Goal: Information Seeking & Learning: Check status

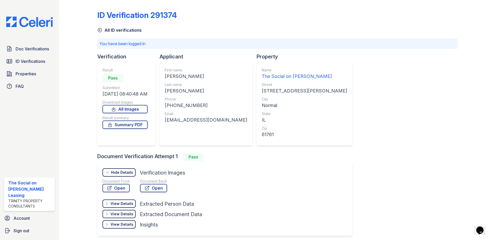
click at [113, 31] on link "All ID verifications" at bounding box center [119, 30] width 44 height 6
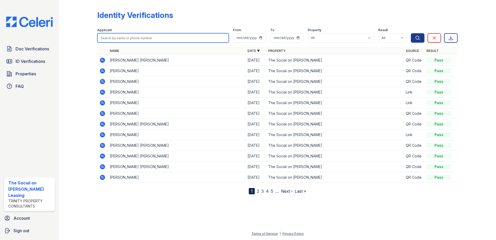
click at [165, 39] on input "search" at bounding box center [163, 37] width 132 height 9
type input "euge"
click at [411, 33] on button "Search" at bounding box center [417, 37] width 13 height 9
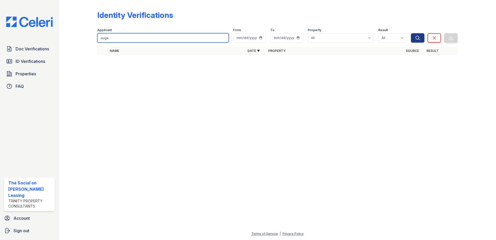
click at [223, 38] on input "euge" at bounding box center [163, 37] width 132 height 9
drag, startPoint x: 224, startPoint y: 36, endPoint x: 218, endPoint y: 38, distance: 6.2
click at [183, 40] on input "euge" at bounding box center [163, 37] width 132 height 9
type input "wisseh"
click at [411, 33] on button "Search" at bounding box center [417, 37] width 13 height 9
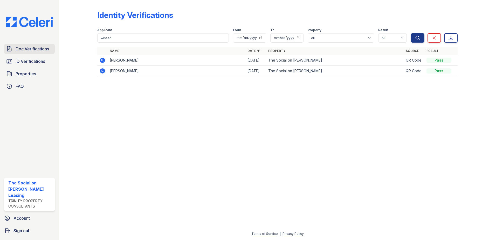
click at [31, 50] on span "Doc Verifications" at bounding box center [32, 49] width 33 height 6
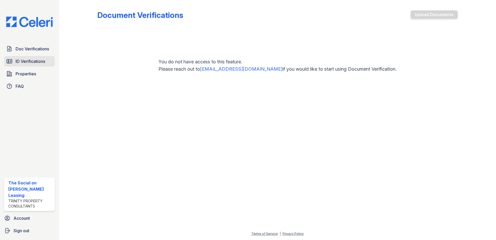
click at [30, 59] on span "ID Verifications" at bounding box center [31, 61] width 30 height 6
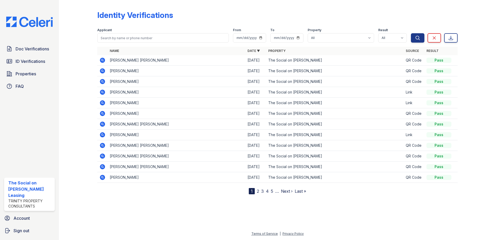
click at [224, 18] on div "Identity Verifications" at bounding box center [277, 16] width 361 height 13
click at [111, 219] on div at bounding box center [277, 216] width 421 height 28
click at [258, 192] on link "2" at bounding box center [258, 190] width 2 height 5
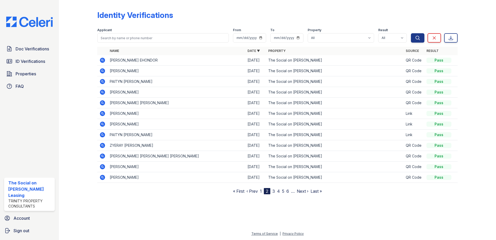
click at [260, 192] on link "1" at bounding box center [261, 190] width 2 height 5
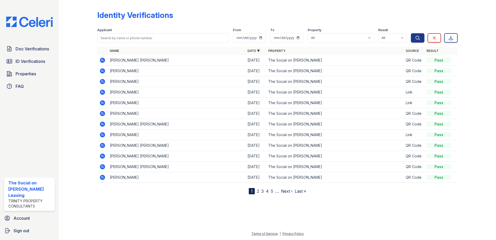
click at [207, 191] on div "Name Date ▼ Property Source Result BLAIR CECILIA BUTCHER 08/29/25 The Social on…" at bounding box center [277, 120] width 361 height 147
click at [112, 37] on input "search" at bounding box center [163, 37] width 132 height 9
type input "pod"
click at [411, 33] on button "Search" at bounding box center [417, 37] width 13 height 9
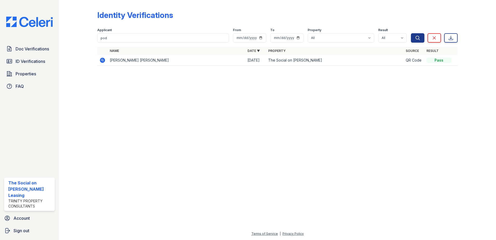
click at [140, 62] on td "[PERSON_NAME] [PERSON_NAME]" at bounding box center [177, 60] width 138 height 11
click at [102, 60] on icon at bounding box center [102, 60] width 6 height 6
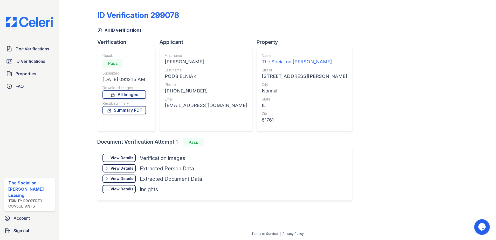
click at [122, 157] on div "View Details" at bounding box center [122, 157] width 23 height 5
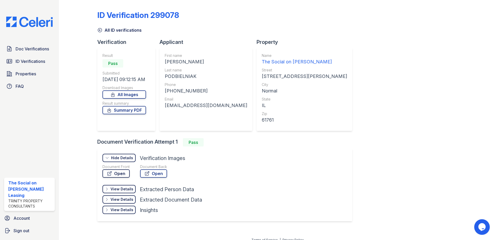
click at [117, 173] on link "Open" at bounding box center [116, 173] width 27 height 8
click at [360, 133] on div "ID Verification 299078 All ID verifications Verification Result Pass Submitted …" at bounding box center [277, 115] width 361 height 226
click at [331, 178] on div "ID Verification 299078 All ID verifications Verification Result Pass Submitted …" at bounding box center [277, 115] width 361 height 226
click at [119, 31] on link "All ID verifications" at bounding box center [119, 30] width 44 height 6
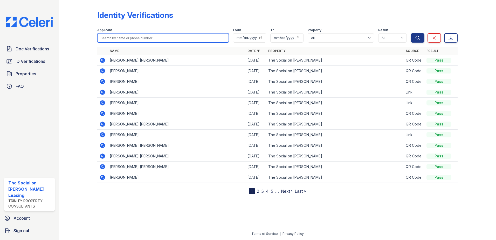
click at [117, 37] on input "search" at bounding box center [163, 37] width 132 height 9
type input "[PERSON_NAME]"
click at [411, 33] on button "Search" at bounding box center [417, 37] width 13 height 9
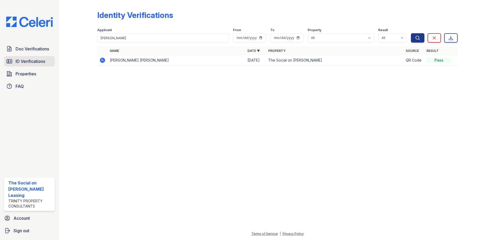
click at [9, 61] on icon at bounding box center [9, 61] width 5 height 4
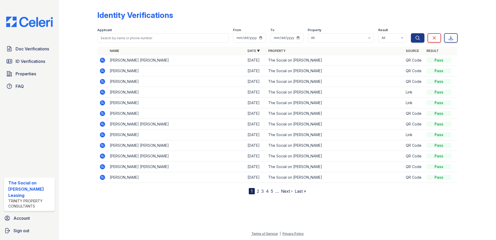
click at [177, 214] on div at bounding box center [277, 216] width 421 height 28
click at [160, 214] on div at bounding box center [277, 216] width 421 height 28
click at [170, 204] on div at bounding box center [277, 216] width 421 height 28
click at [85, 113] on div at bounding box center [82, 98] width 30 height 192
